Goal: Use online tool/utility: Utilize a website feature to perform a specific function

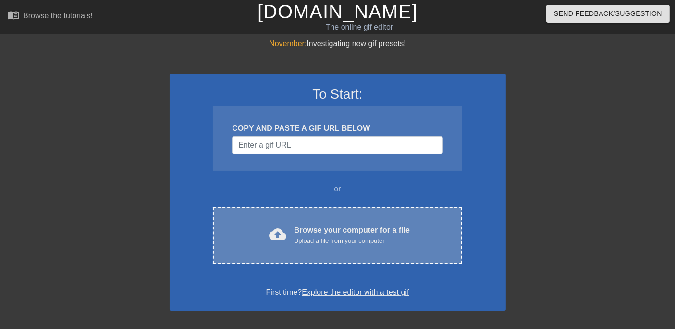
click at [293, 226] on div "cloud_upload Browse your computer for a file Upload a file from your computer" at bounding box center [337, 235] width 208 height 22
click at [306, 236] on div "Upload a file from your computer" at bounding box center [352, 241] width 116 height 10
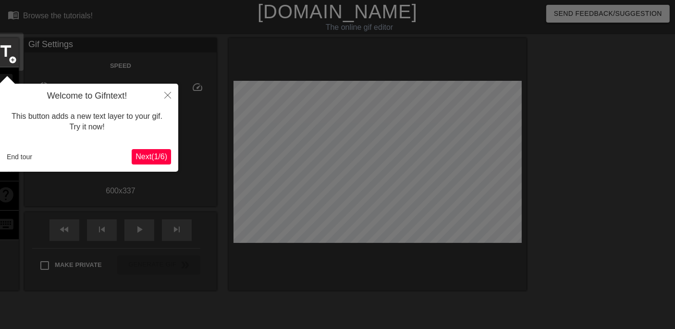
scroll to position [23, 0]
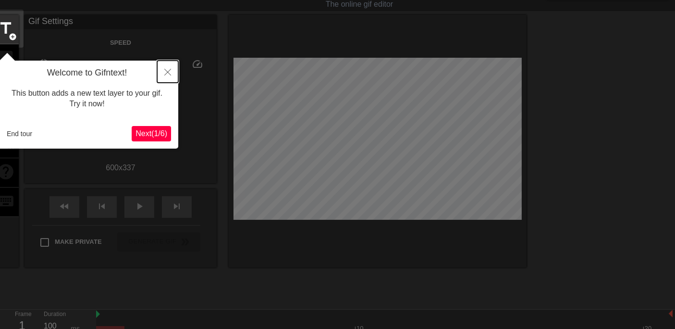
click at [171, 69] on icon "Close" at bounding box center [167, 72] width 7 height 7
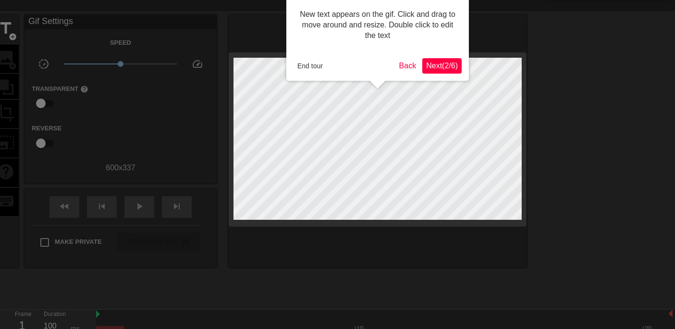
scroll to position [0, 0]
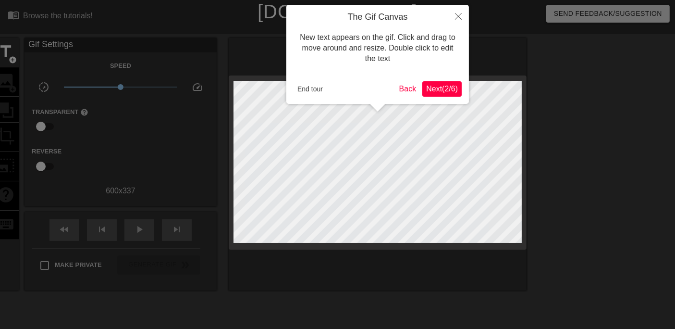
click at [447, 82] on button "Next ( 2 / 6 )" at bounding box center [441, 88] width 39 height 15
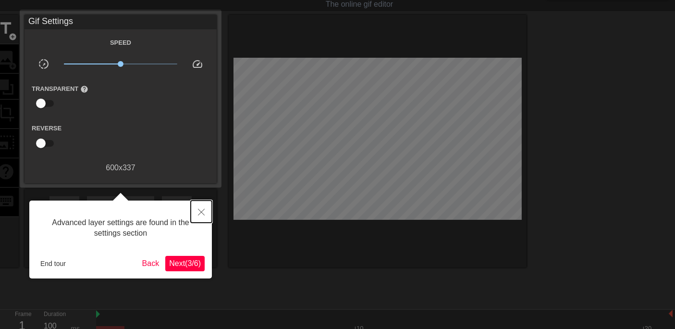
click at [208, 208] on button "Close" at bounding box center [201, 211] width 21 height 22
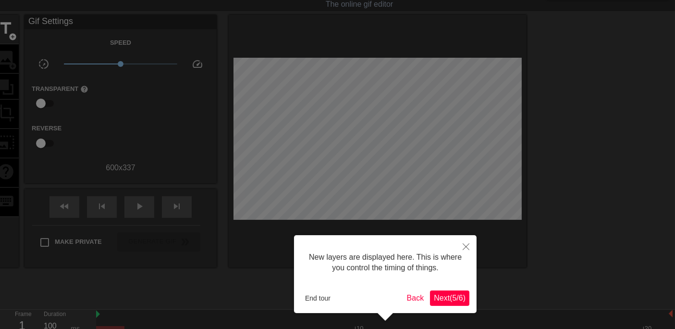
scroll to position [8, 0]
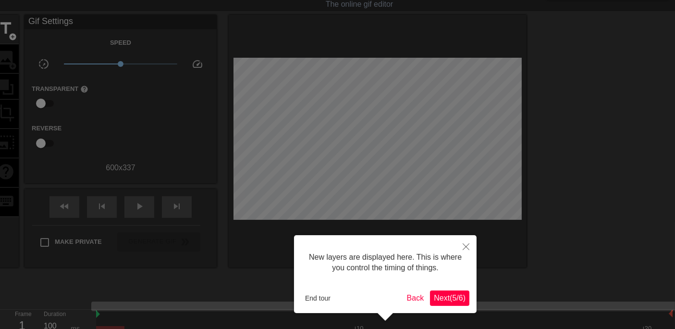
click at [440, 295] on span "Next ( 5 / 6 )" at bounding box center [450, 297] width 32 height 8
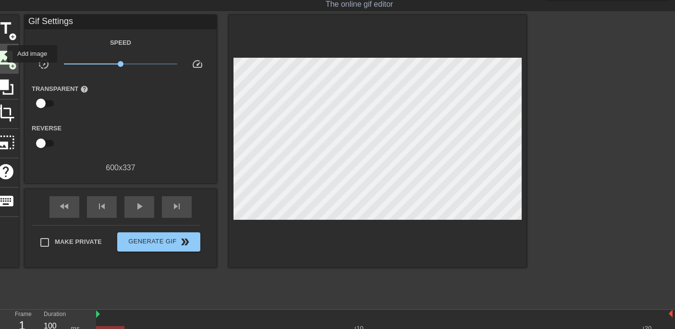
click at [1, 54] on span "image" at bounding box center [6, 58] width 18 height 18
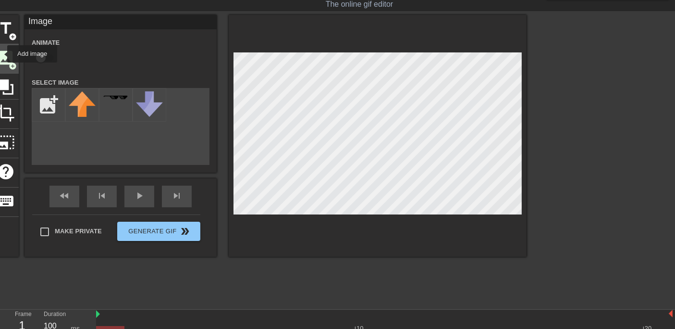
scroll to position [0, 0]
click at [47, 107] on input "file" at bounding box center [48, 104] width 33 height 33
type input "C:\fakepath\Screenshot [DATE] 200007.png"
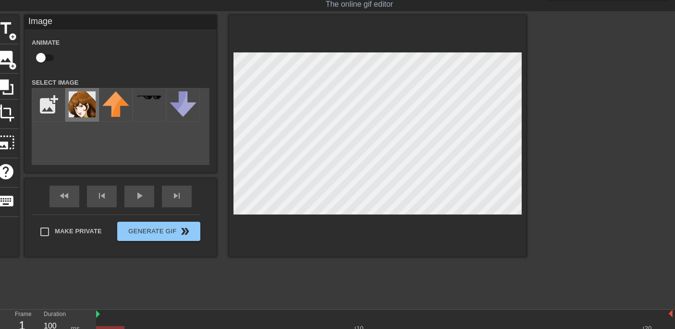
click at [82, 97] on img at bounding box center [82, 104] width 27 height 26
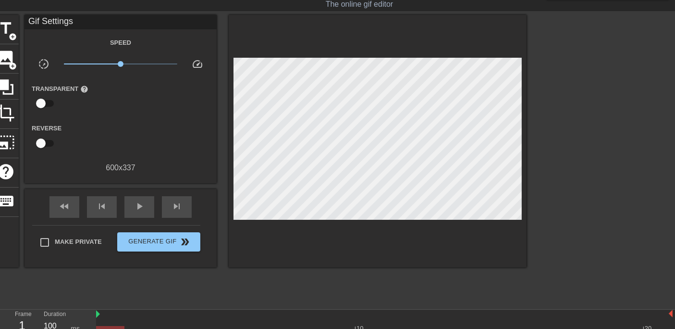
click at [190, 250] on div "Make Private Generate Gif double_arrow" at bounding box center [116, 244] width 168 height 38
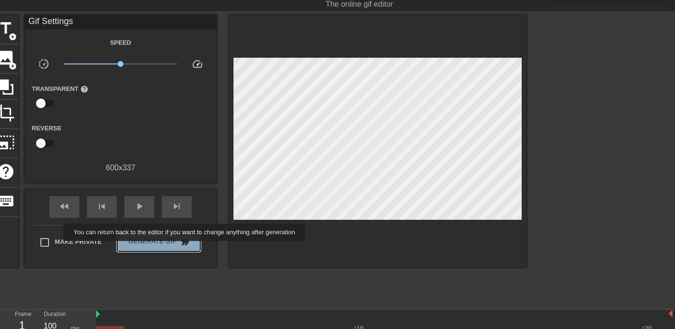
click at [185, 247] on button "Generate Gif double_arrow" at bounding box center [158, 241] width 83 height 19
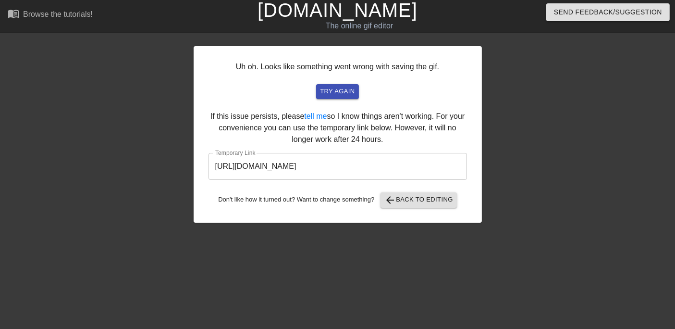
click at [373, 170] on input "[URL][DOMAIN_NAME]" at bounding box center [337, 166] width 258 height 27
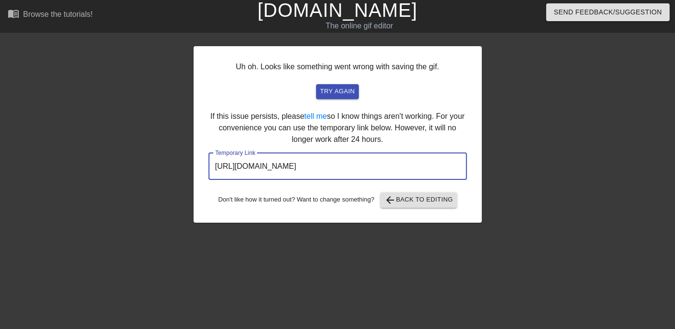
click at [373, 170] on input "[URL][DOMAIN_NAME]" at bounding box center [337, 166] width 258 height 27
click at [413, 196] on span "arrow_back Back to Editing" at bounding box center [418, 200] width 69 height 12
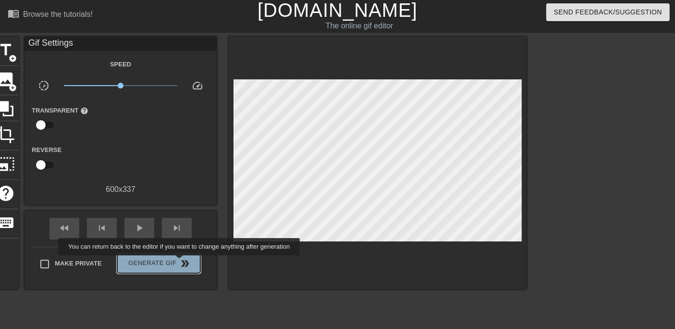
click at [181, 262] on span "double_arrow" at bounding box center [186, 263] width 12 height 12
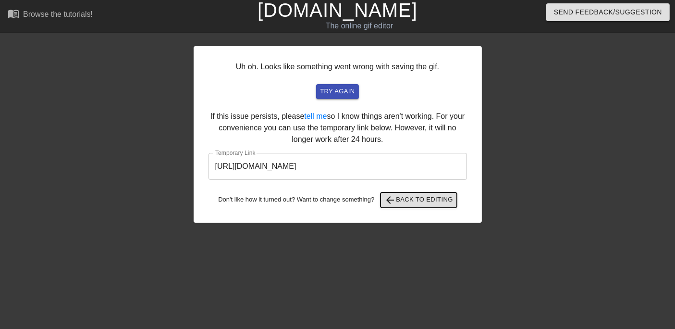
click at [407, 203] on span "arrow_back Back to Editing" at bounding box center [418, 200] width 69 height 12
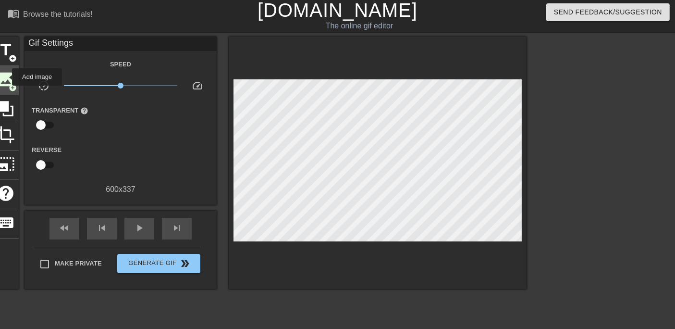
click at [6, 77] on span "image" at bounding box center [6, 79] width 18 height 18
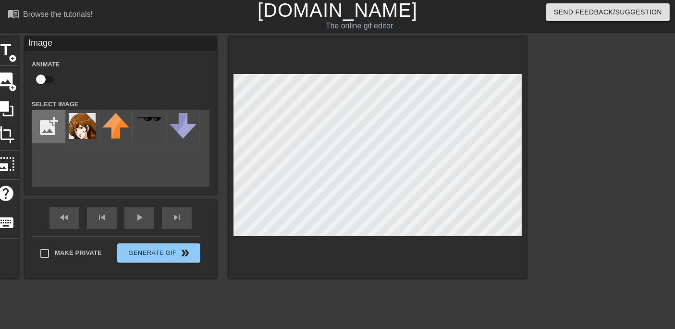
click at [42, 125] on input "file" at bounding box center [48, 126] width 33 height 33
click at [50, 125] on input "file" at bounding box center [48, 126] width 33 height 33
type input "C:\fakepath\speach-bubble-small-clipart-300pixel-size-cropped-thought-bubble--m…"
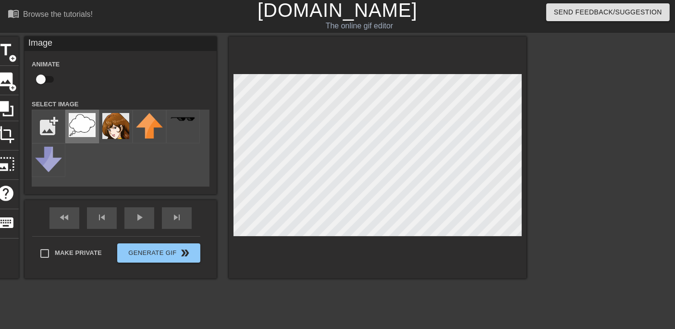
click at [81, 121] on img at bounding box center [82, 125] width 27 height 24
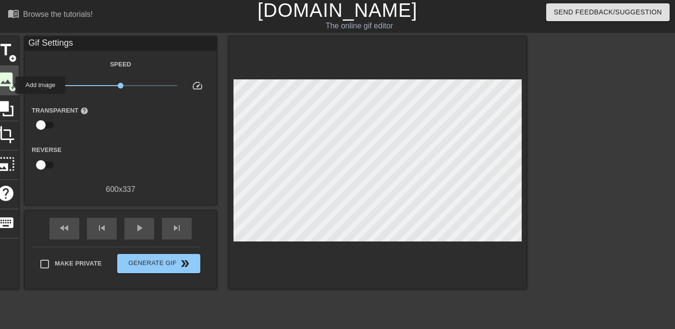
click at [2, 74] on span "image" at bounding box center [6, 79] width 18 height 18
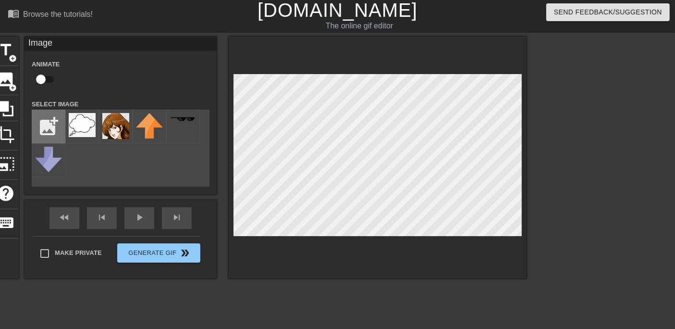
click at [48, 125] on input "file" at bounding box center [48, 126] width 33 height 33
type input "C:\fakepath\20-200357_thought-bubble-clip-art.png"
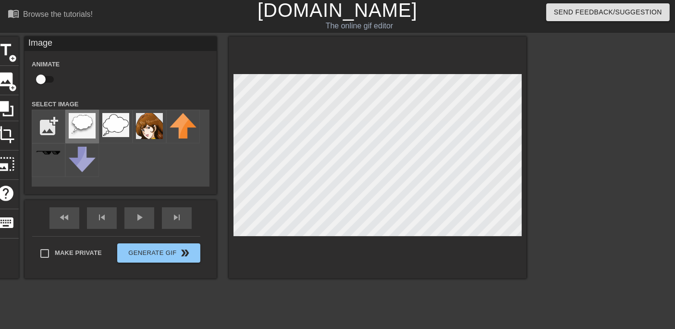
click at [94, 133] on img at bounding box center [82, 125] width 27 height 25
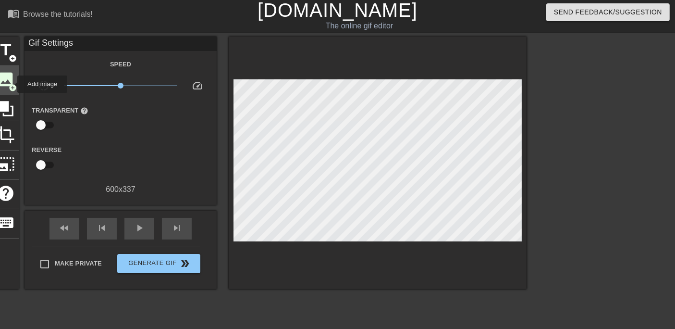
click at [11, 84] on span "add_circle" at bounding box center [13, 88] width 8 height 8
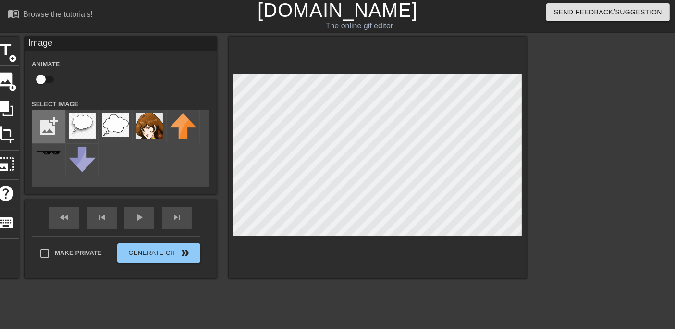
click at [58, 127] on input "file" at bounding box center [48, 126] width 33 height 33
type input "C:\fakepath\20-200357_thought-bubble-clip-art.png"
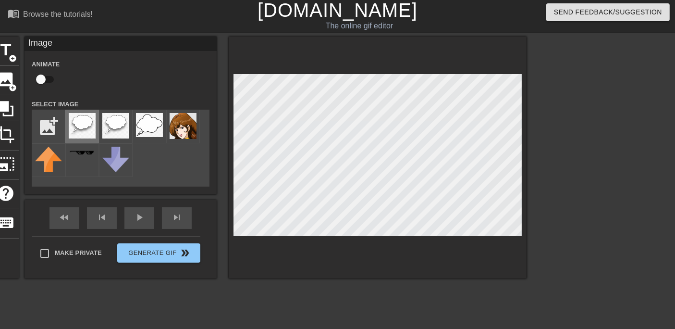
click at [95, 129] on img at bounding box center [82, 125] width 27 height 25
click at [136, 121] on img at bounding box center [149, 125] width 27 height 24
click at [122, 124] on img at bounding box center [115, 125] width 27 height 25
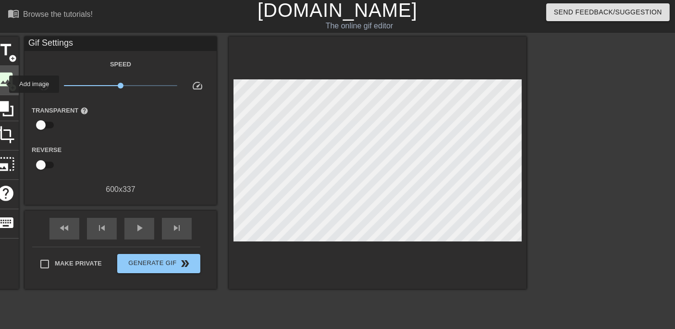
click at [4, 85] on span "image" at bounding box center [6, 79] width 18 height 18
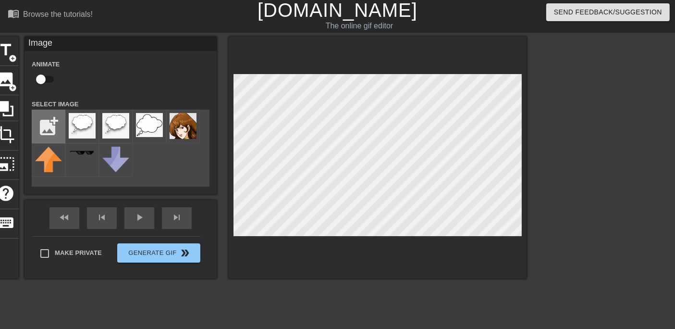
click at [43, 132] on input "file" at bounding box center [48, 126] width 33 height 33
click at [60, 125] on input "file" at bounding box center [48, 126] width 33 height 33
type input "C:\fakepath\images (1).png"
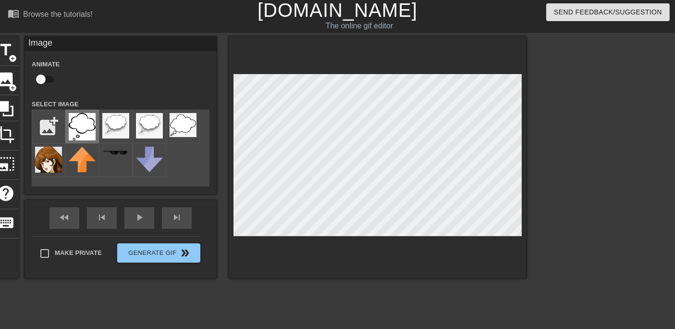
click at [88, 130] on img at bounding box center [82, 126] width 27 height 27
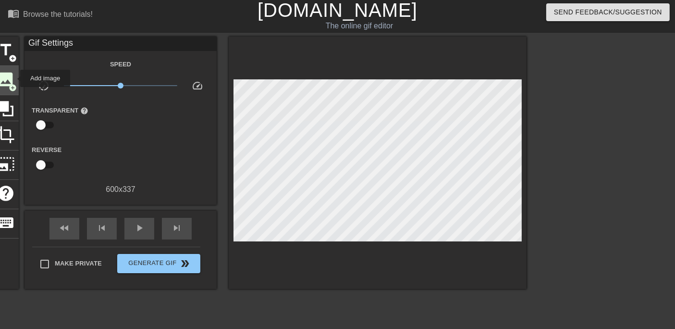
click at [5, 77] on span "image" at bounding box center [6, 79] width 18 height 18
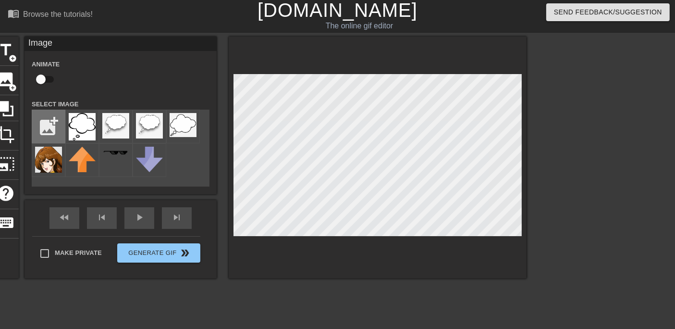
click at [49, 130] on input "file" at bounding box center [48, 126] width 33 height 33
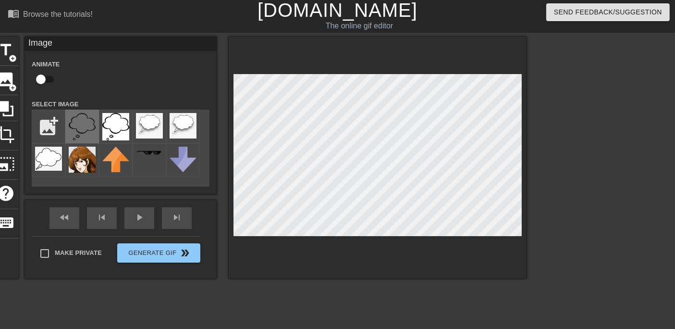
click at [75, 116] on img at bounding box center [82, 126] width 27 height 27
click at [58, 124] on input "file" at bounding box center [48, 126] width 33 height 33
type input "C:\fakepath\Screenshot [DATE] 040035.png"
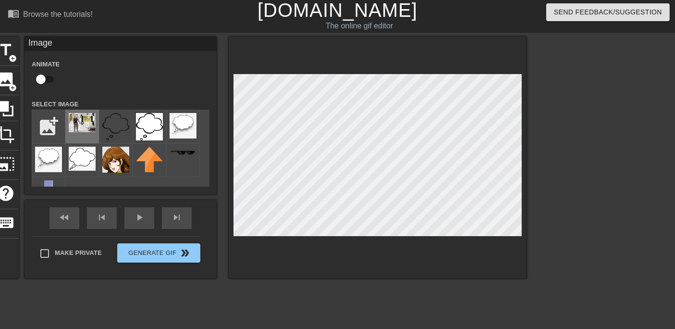
click at [74, 120] on img at bounding box center [82, 122] width 27 height 19
click at [115, 125] on img at bounding box center [115, 126] width 27 height 27
click at [12, 85] on span "add_circle" at bounding box center [13, 88] width 8 height 8
click at [94, 130] on img at bounding box center [82, 122] width 27 height 19
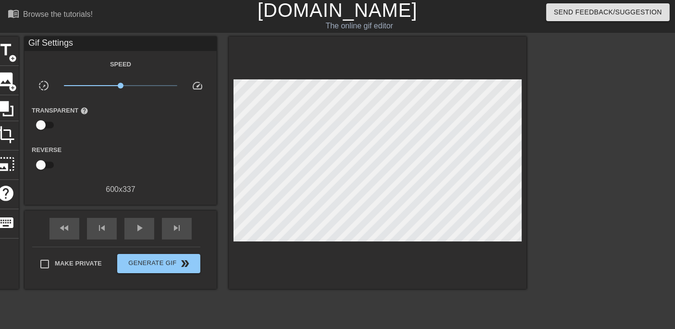
click at [529, 162] on div "title add_circle image add_circle crop photo_size_select_large help keyboard Gi…" at bounding box center [337, 181] width 675 height 288
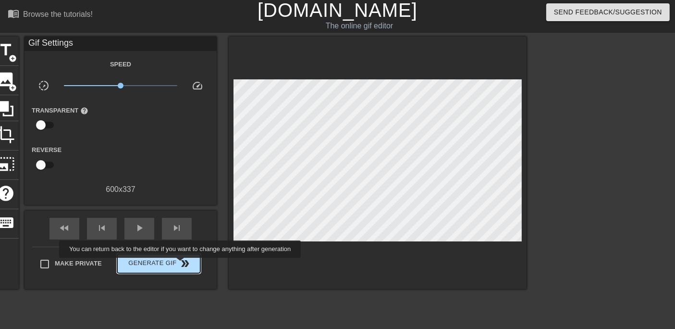
click at [178, 262] on span "Generate Gif double_arrow" at bounding box center [158, 263] width 75 height 12
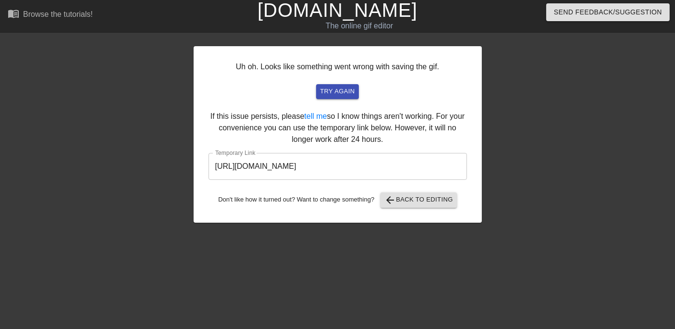
click at [410, 173] on input "[URL][DOMAIN_NAME]" at bounding box center [337, 166] width 258 height 27
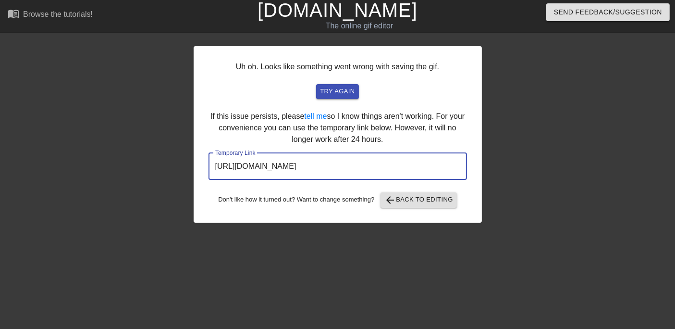
click at [410, 173] on input "[URL][DOMAIN_NAME]" at bounding box center [337, 166] width 258 height 27
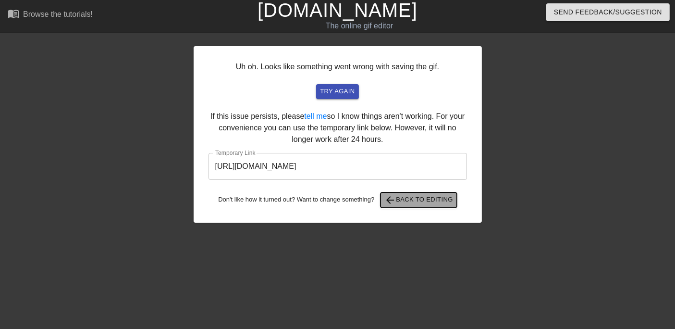
click at [416, 202] on span "arrow_back Back to Editing" at bounding box center [418, 200] width 69 height 12
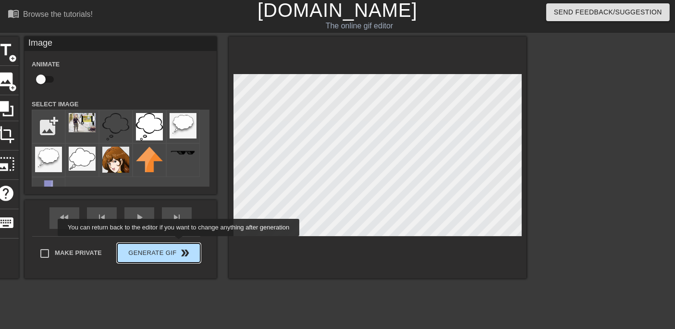
click at [177, 244] on div "fast_rewind skip_previous play_arrow skip_next Make Private Generate Gif double…" at bounding box center [120, 239] width 192 height 78
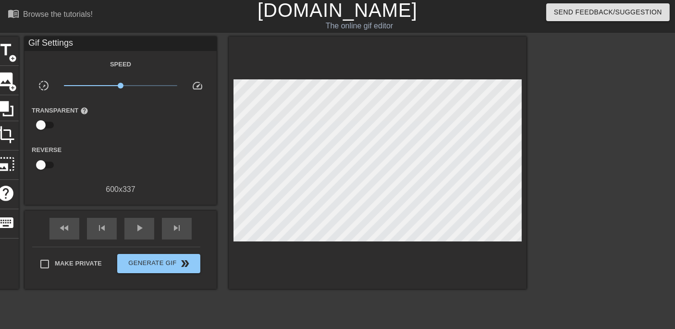
click at [181, 250] on div "Make Private Generate Gif double_arrow" at bounding box center [116, 265] width 168 height 38
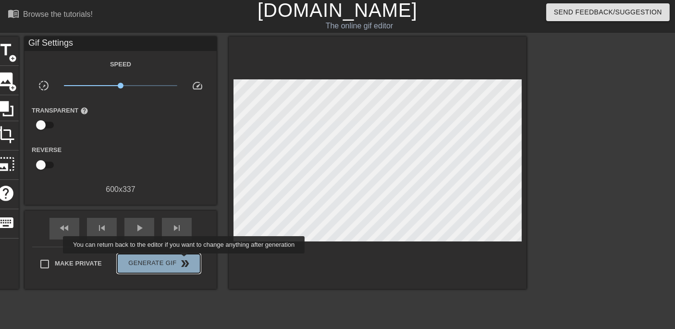
click at [185, 260] on span "double_arrow" at bounding box center [186, 263] width 12 height 12
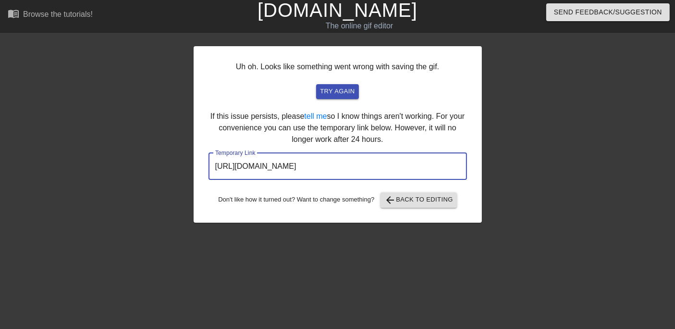
click at [315, 166] on input "[URL][DOMAIN_NAME]" at bounding box center [337, 166] width 258 height 27
click at [353, 176] on input "[URL][DOMAIN_NAME]" at bounding box center [337, 166] width 258 height 27
click at [340, 159] on input "[URL][DOMAIN_NAME]" at bounding box center [337, 166] width 258 height 27
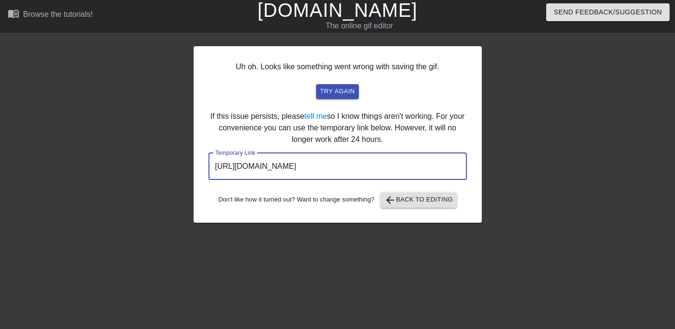
click at [340, 159] on input "[URL][DOMAIN_NAME]" at bounding box center [337, 166] width 258 height 27
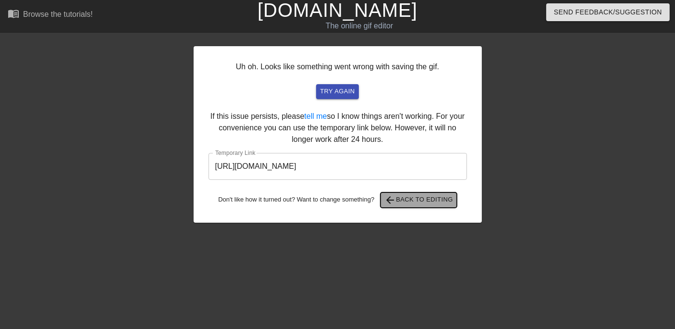
click at [440, 202] on span "arrow_back Back to Editing" at bounding box center [418, 200] width 69 height 12
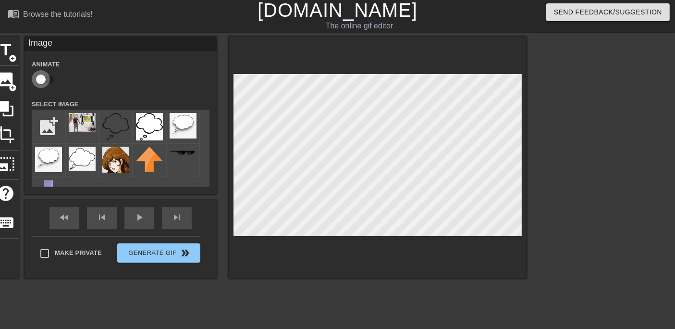
click at [42, 75] on input "checkbox" at bounding box center [40, 79] width 55 height 18
checkbox input "true"
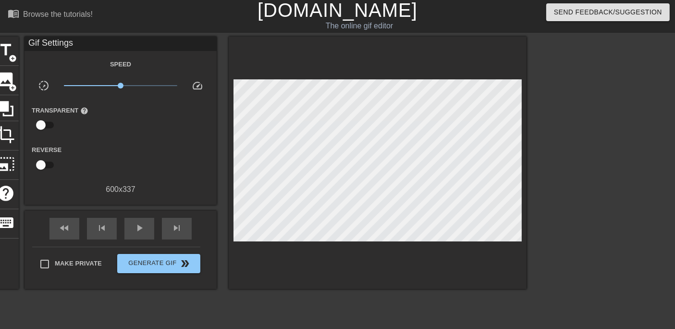
click at [134, 241] on div "fast_rewind skip_previous play_arrow skip_next Make Private Generate Gif double…" at bounding box center [120, 249] width 192 height 78
click at [153, 268] on button "Generate Gif double_arrow" at bounding box center [158, 263] width 83 height 19
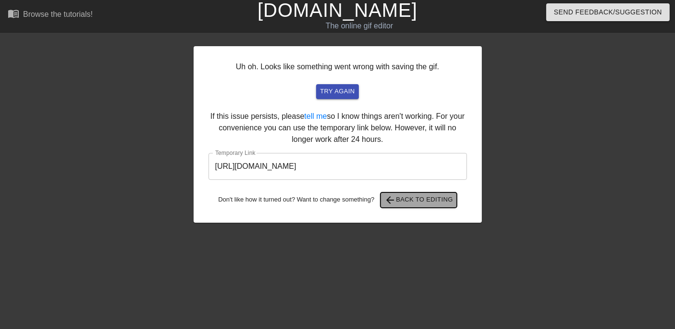
click at [404, 204] on span "arrow_back Back to Editing" at bounding box center [418, 200] width 69 height 12
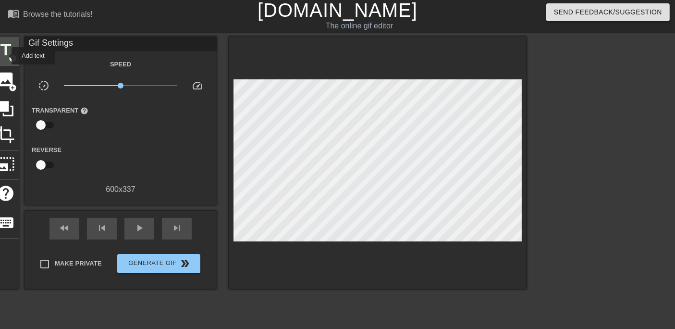
click at [5, 56] on span "title" at bounding box center [6, 50] width 18 height 18
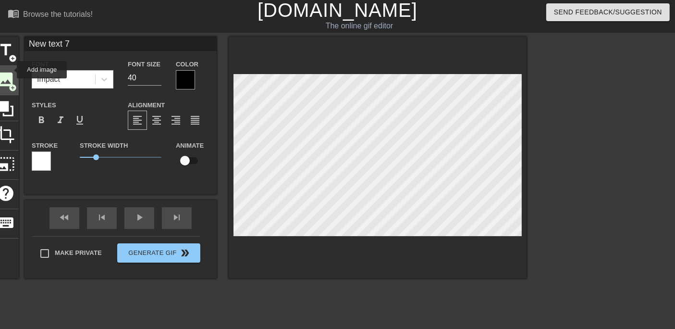
click at [11, 71] on span "image" at bounding box center [6, 79] width 18 height 18
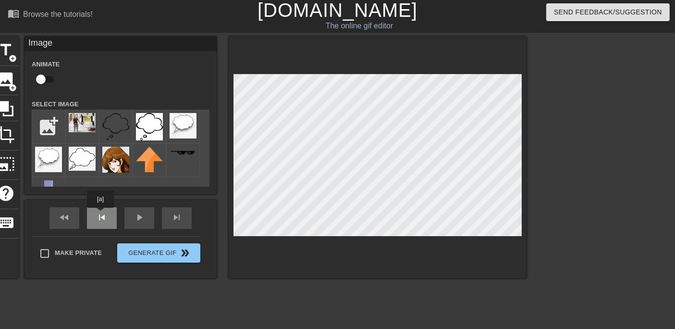
click at [98, 213] on div "fast_rewind skip_previous play_arrow skip_next" at bounding box center [120, 218] width 157 height 36
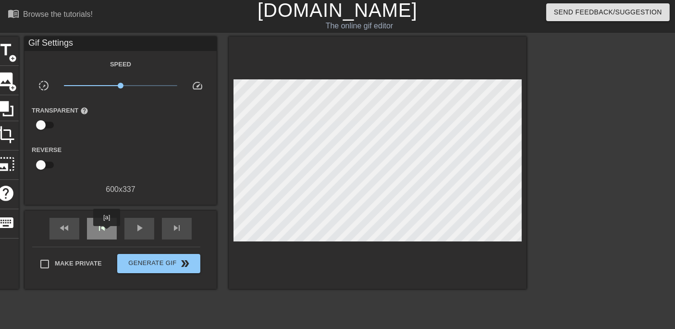
click at [107, 232] on span "skip_previous" at bounding box center [102, 228] width 12 height 12
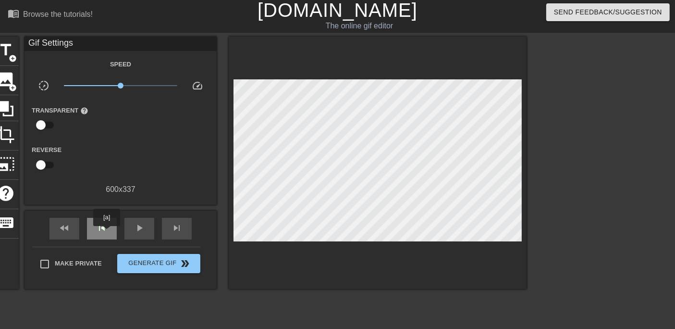
click at [107, 232] on span "skip_previous" at bounding box center [102, 228] width 12 height 12
drag, startPoint x: 104, startPoint y: 231, endPoint x: 96, endPoint y: 228, distance: 8.7
click at [96, 228] on span "skip_previous" at bounding box center [102, 228] width 12 height 12
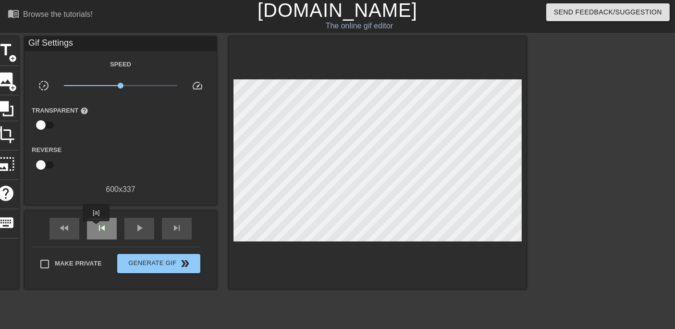
click at [96, 228] on span "skip_previous" at bounding box center [102, 228] width 12 height 12
click at [75, 226] on div "fast_rewind" at bounding box center [64, 229] width 30 height 22
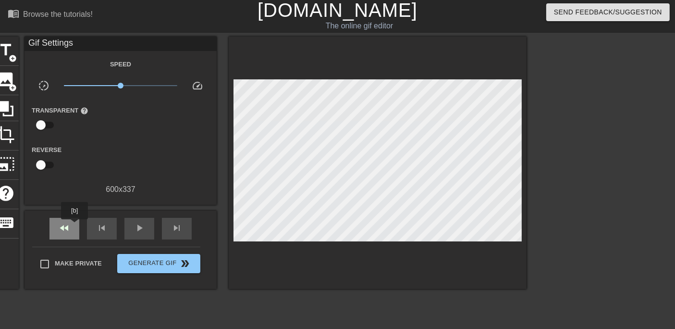
click at [75, 226] on div "fast_rewind" at bounding box center [64, 229] width 30 height 22
click at [12, 105] on icon at bounding box center [6, 108] width 18 height 18
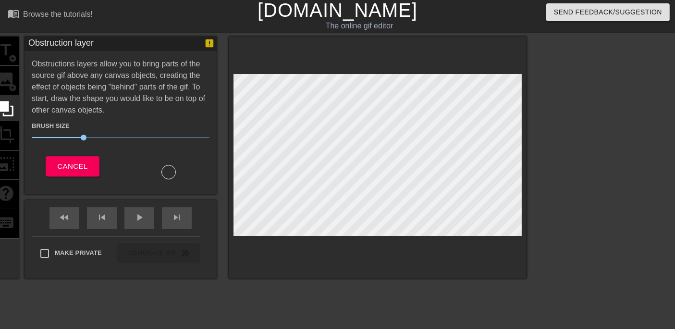
click at [5, 80] on div "title add_circle image add_circle crop photo_size_select_large help keyboard" at bounding box center [6, 158] width 26 height 242
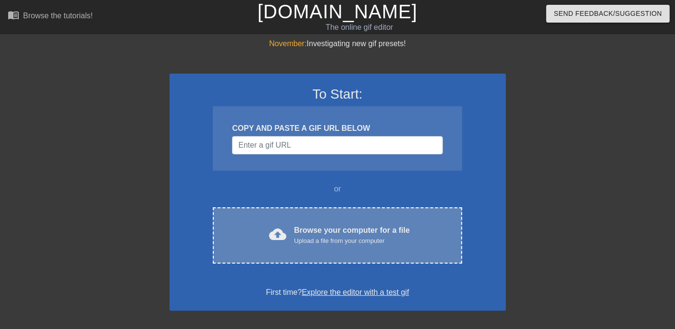
click at [318, 230] on div "Browse your computer for a file Upload a file from your computer" at bounding box center [352, 234] width 116 height 21
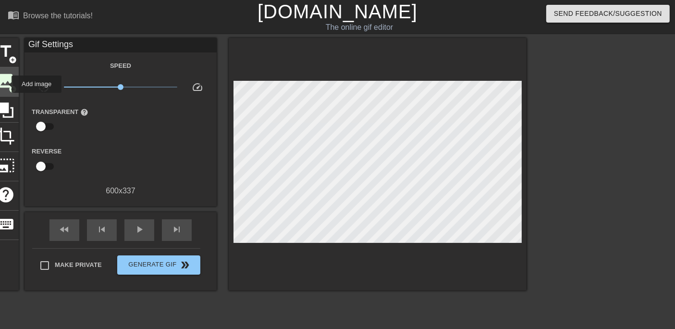
click at [5, 84] on span "image" at bounding box center [6, 81] width 18 height 18
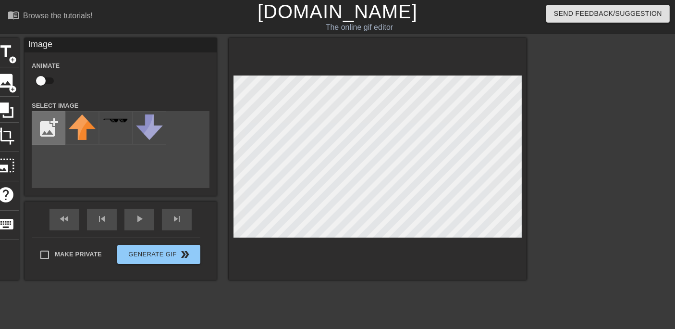
click at [53, 123] on input "file" at bounding box center [48, 127] width 33 height 33
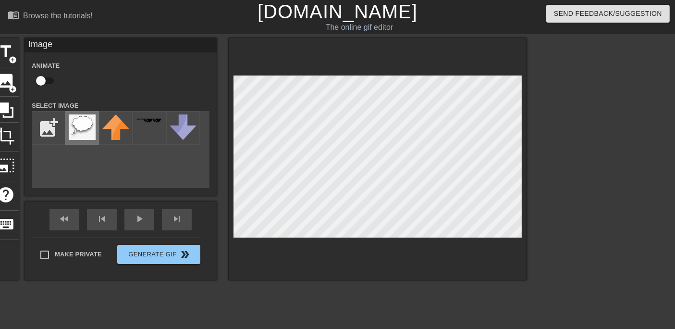
click at [79, 125] on img at bounding box center [82, 126] width 27 height 25
click at [44, 122] on input "file" at bounding box center [48, 127] width 33 height 33
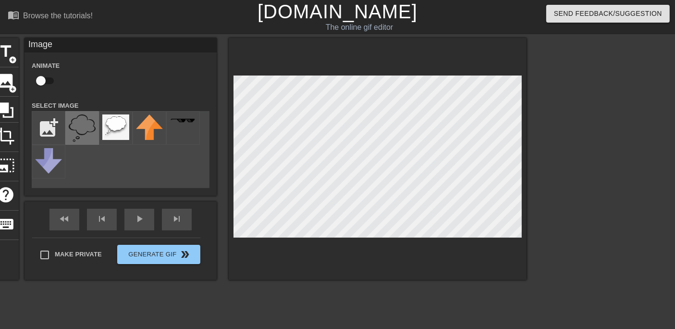
click at [86, 129] on img at bounding box center [82, 127] width 27 height 27
click at [472, 70] on div at bounding box center [378, 159] width 298 height 242
click at [49, 122] on input "file" at bounding box center [48, 127] width 33 height 33
type input "C:\fakepath\Screenshot [DATE] 040035.png"
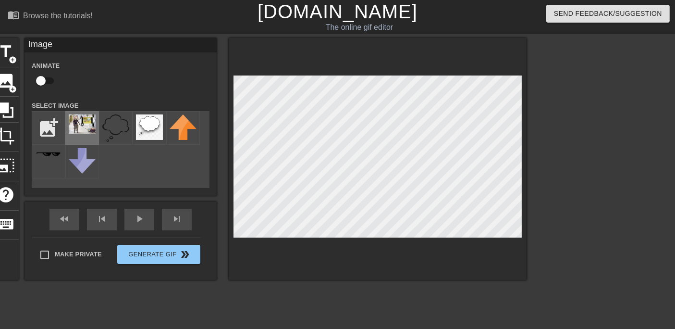
click at [80, 122] on img at bounding box center [82, 123] width 27 height 19
click at [113, 138] on img at bounding box center [115, 127] width 27 height 27
drag, startPoint x: 47, startPoint y: 122, endPoint x: 40, endPoint y: 92, distance: 31.0
click at [40, 92] on div "Animate Select Image add_photo_alternate" at bounding box center [121, 124] width 178 height 128
click at [19, 88] on div "title add_circle image add_circle crop photo_size_select_large help keyboard Im…" at bounding box center [260, 159] width 534 height 242
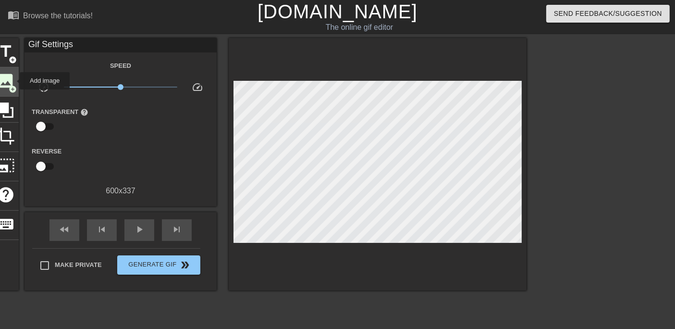
click at [10, 77] on span "image" at bounding box center [6, 81] width 18 height 18
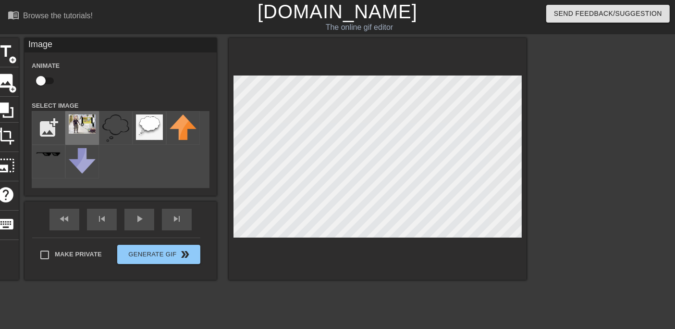
click at [75, 124] on img at bounding box center [82, 123] width 27 height 19
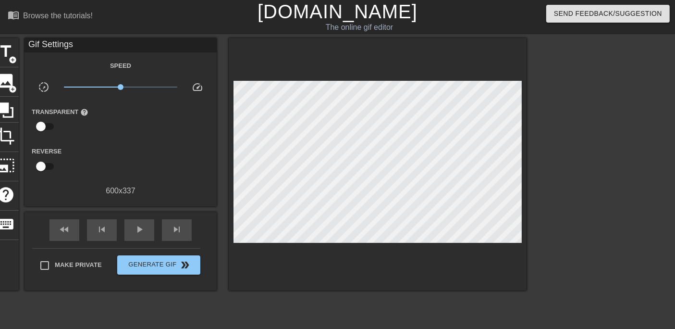
click at [612, 149] on div at bounding box center [610, 182] width 144 height 288
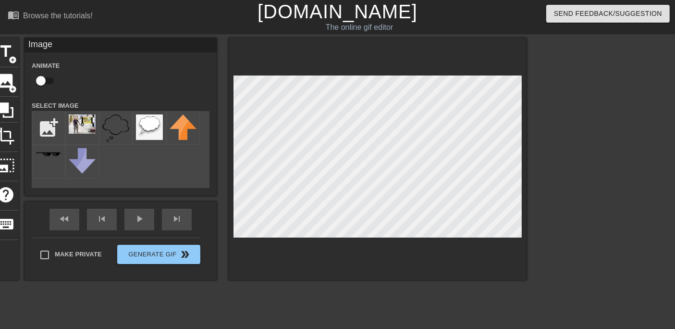
click at [587, 131] on div at bounding box center [610, 182] width 144 height 288
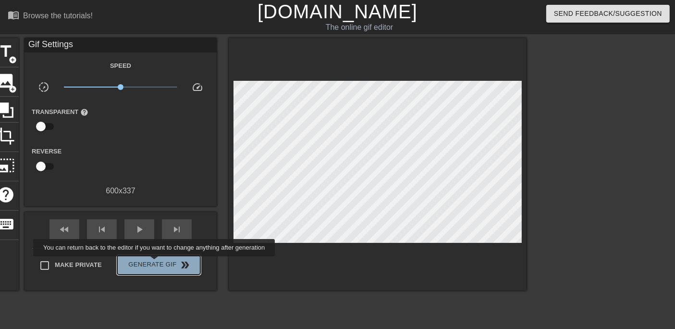
click at [155, 263] on span "Generate Gif double_arrow" at bounding box center [158, 265] width 75 height 12
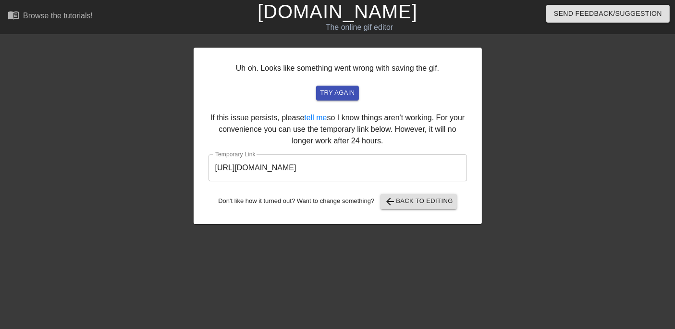
click at [291, 168] on input "https://www.gifntext.com/temp_generations/7RRzqIvb.gif" at bounding box center [337, 167] width 258 height 27
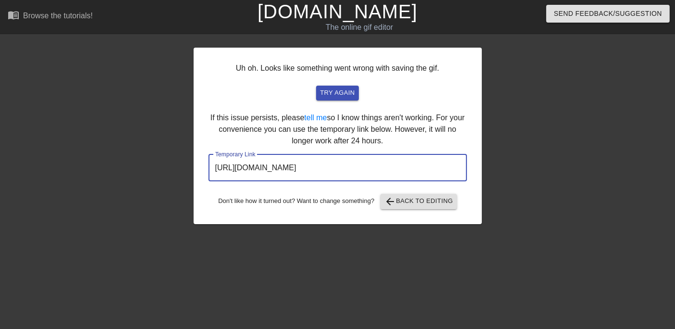
click at [291, 168] on input "https://www.gifntext.com/temp_generations/7RRzqIvb.gif" at bounding box center [337, 167] width 258 height 27
